Goal: Task Accomplishment & Management: Manage account settings

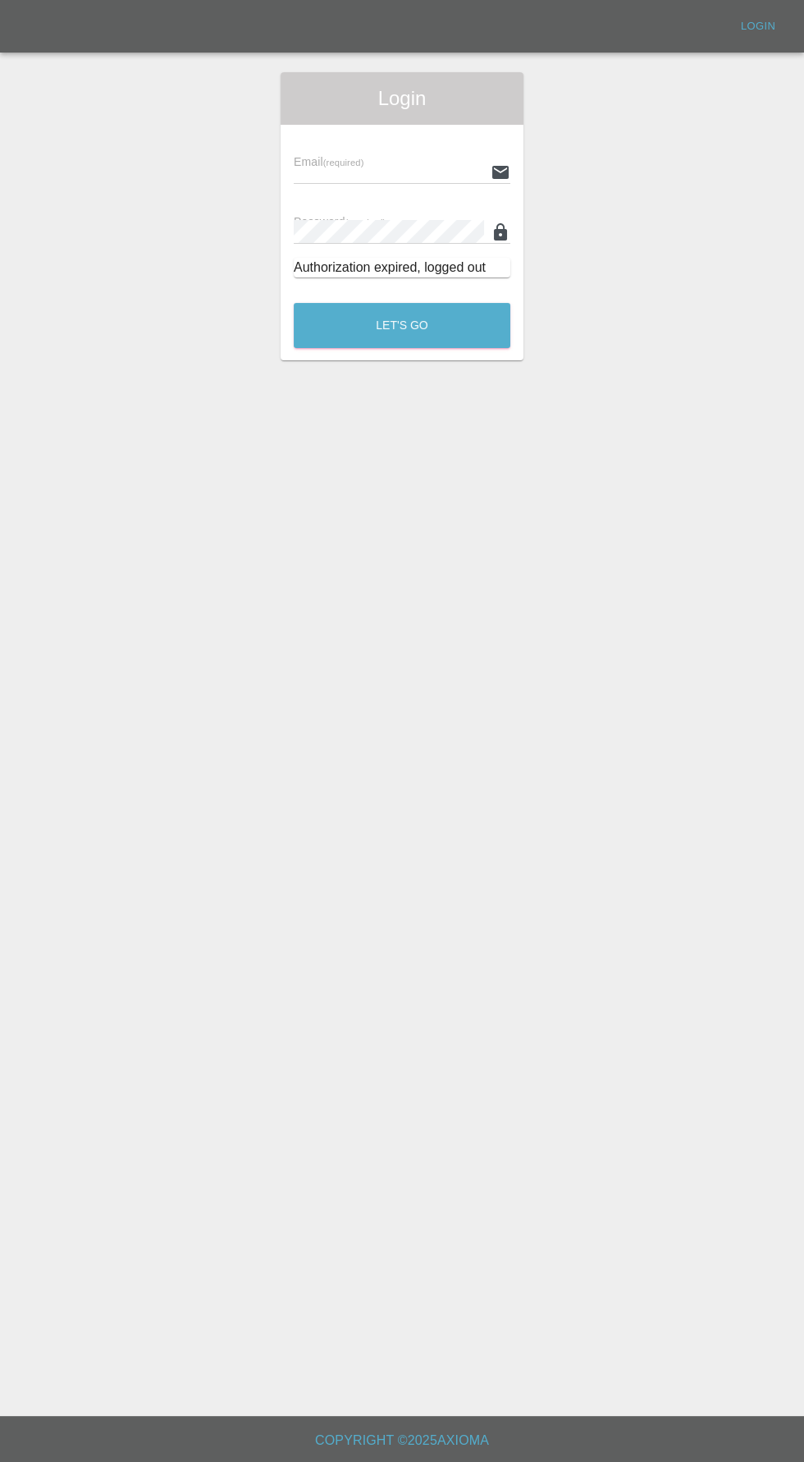
click at [379, 175] on input "text" at bounding box center [389, 172] width 190 height 24
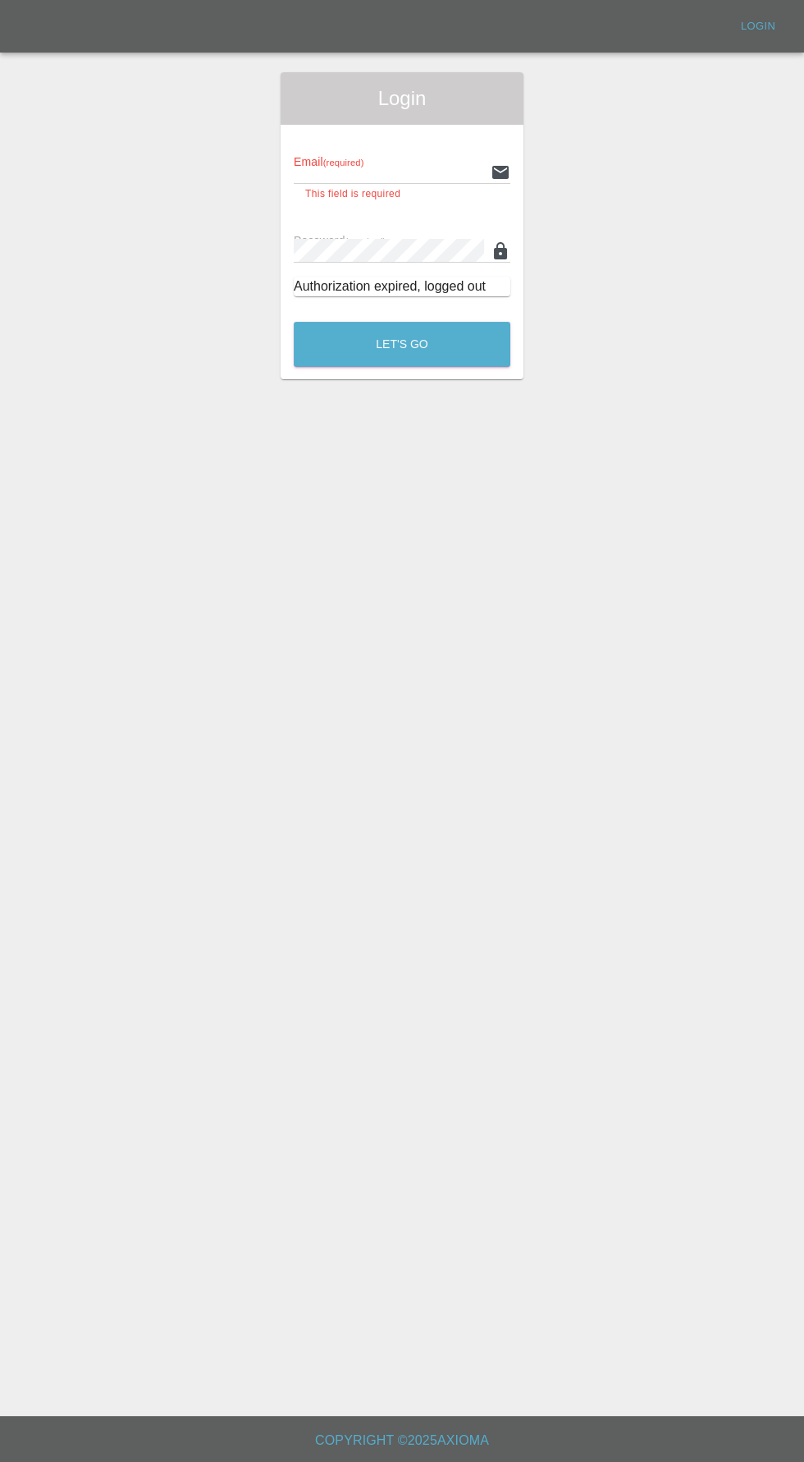
type input "[EMAIL_ADDRESS][DOMAIN_NAME]"
click at [294, 322] on button "Let's Go" at bounding box center [402, 344] width 217 height 45
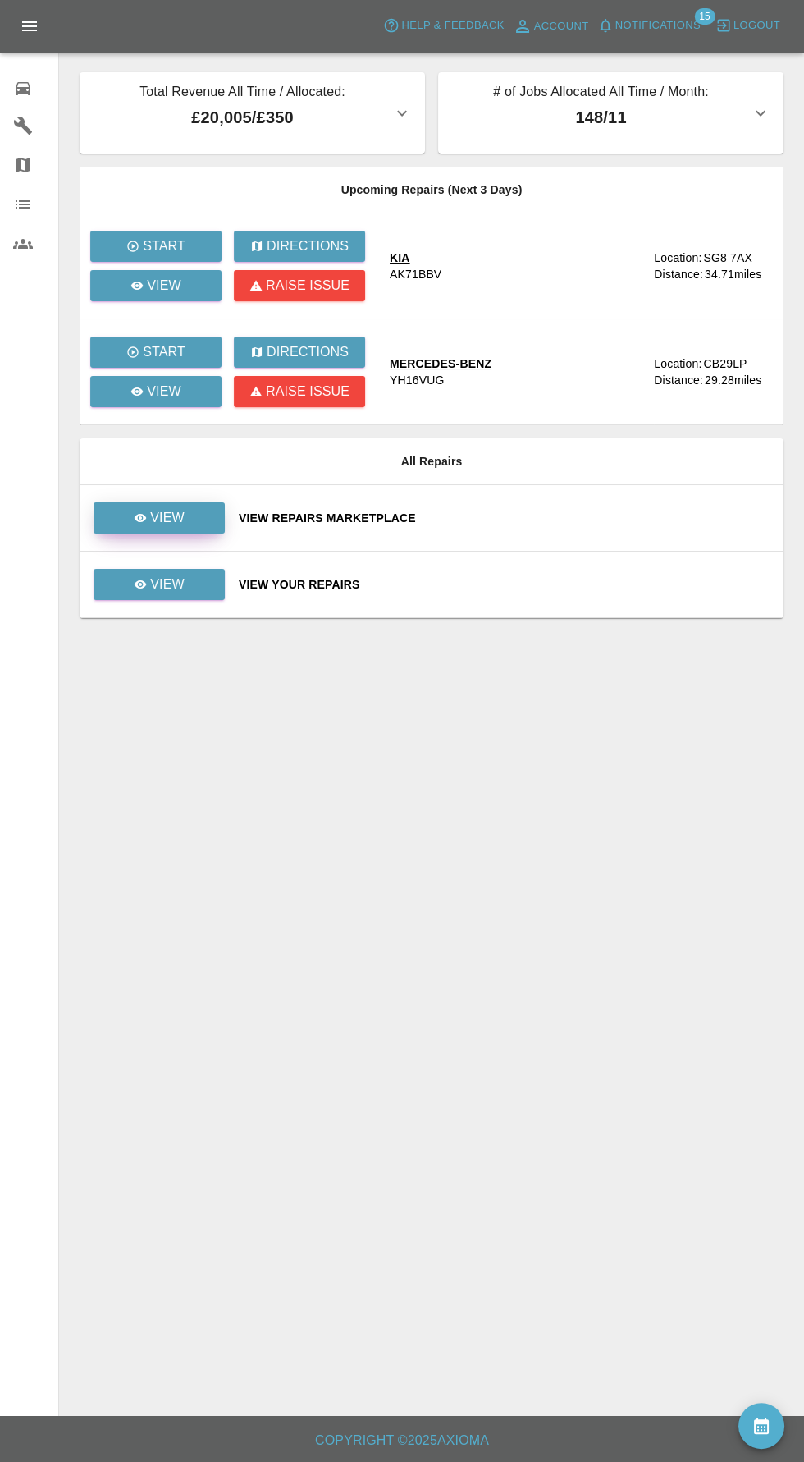
click at [181, 510] on p "View" at bounding box center [167, 518] width 34 height 20
